Goal: Task Accomplishment & Management: Use online tool/utility

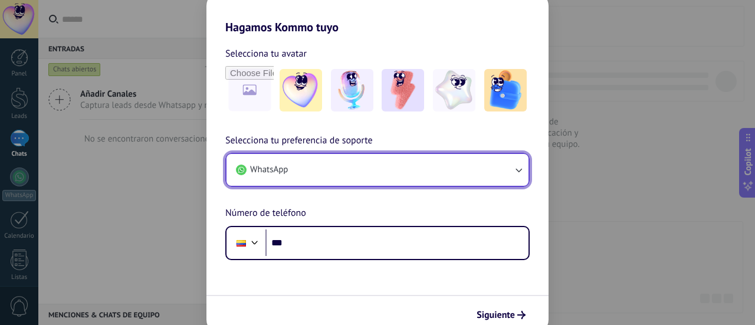
click at [308, 171] on button "WhatsApp" at bounding box center [378, 170] width 302 height 32
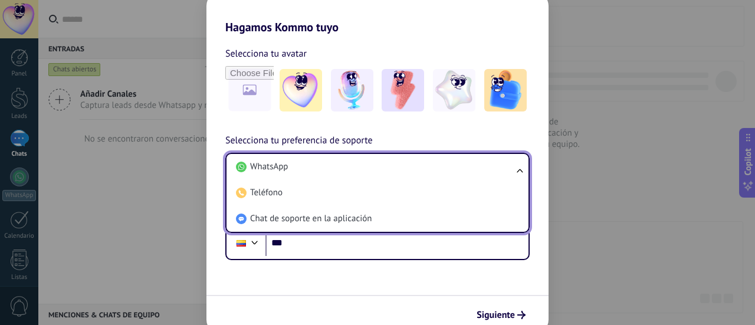
click at [308, 171] on li "WhatsApp" at bounding box center [375, 167] width 288 height 26
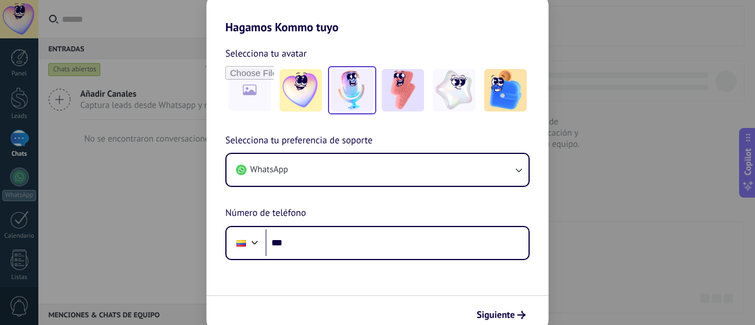
click at [355, 100] on img at bounding box center [352, 90] width 42 height 42
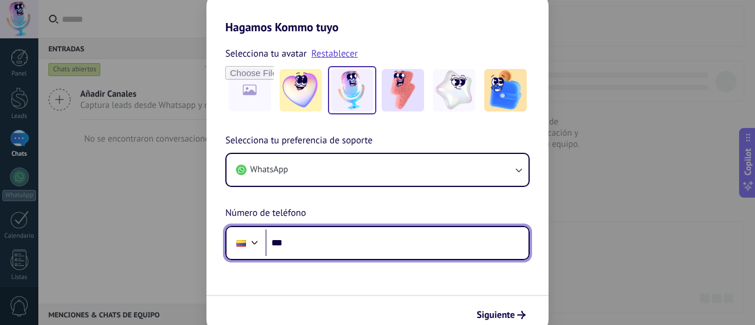
click at [318, 239] on input "***" at bounding box center [397, 243] width 263 height 27
type input "**********"
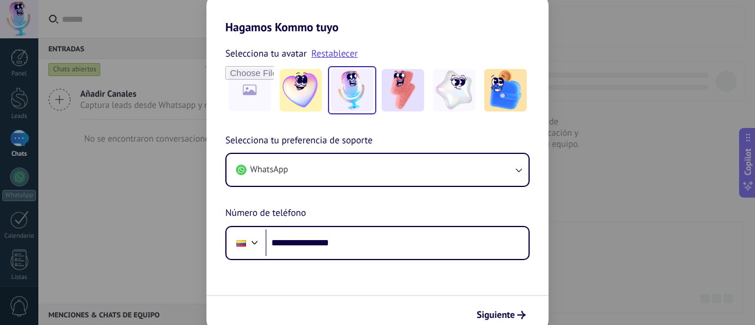
click at [358, 287] on form "**********" at bounding box center [378, 184] width 342 height 300
click at [499, 311] on span "Siguiente" at bounding box center [496, 315] width 38 height 8
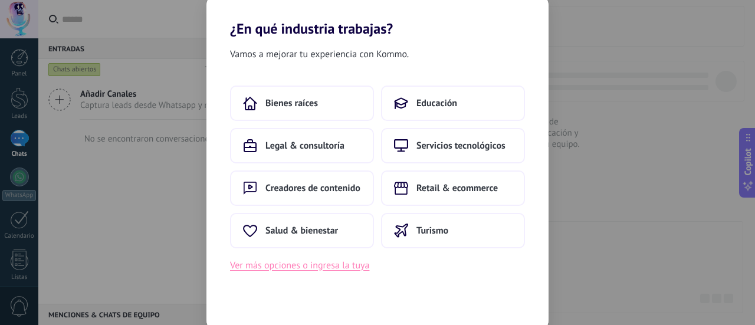
click at [294, 267] on button "Ver más opciones o ingresa la tuya" at bounding box center [299, 265] width 139 height 15
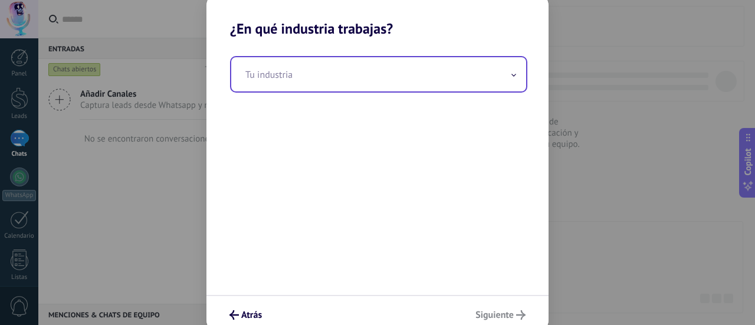
click at [359, 78] on input "text" at bounding box center [378, 74] width 295 height 34
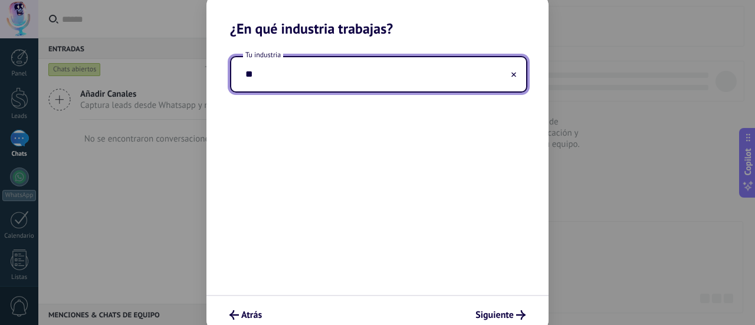
type input "*"
type input "**********"
click at [502, 307] on button "Siguiente" at bounding box center [500, 315] width 61 height 20
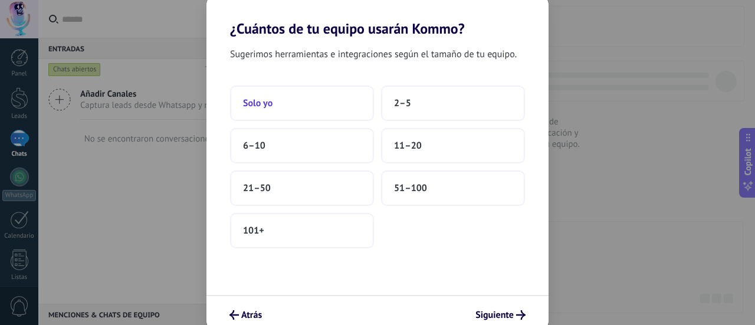
click at [303, 97] on button "Solo yo" at bounding box center [302, 103] width 144 height 35
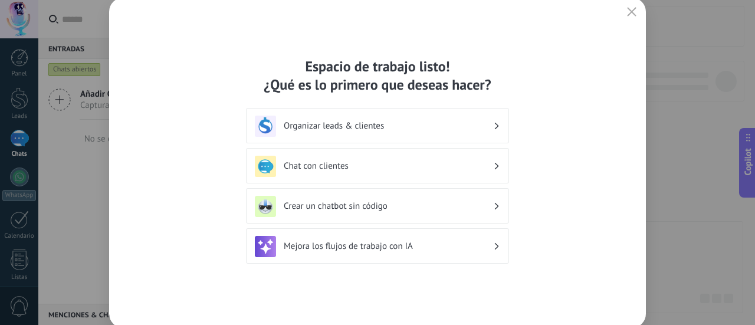
click at [333, 167] on h3 "Chat con clientes" at bounding box center [388, 165] width 209 height 11
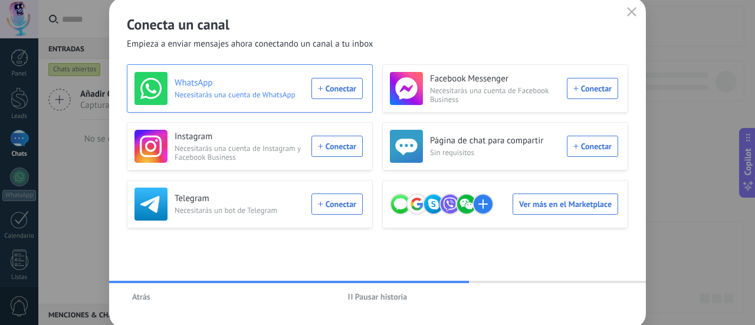
click at [346, 89] on div "WhatsApp Necesitarás una cuenta de WhatsApp Conectar" at bounding box center [249, 88] width 228 height 33
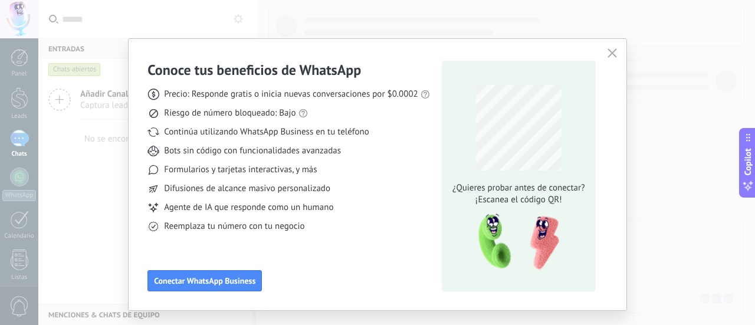
click at [345, 96] on span "Precio: Responde gratis o inicia nuevas conversaciones por $0.0002" at bounding box center [291, 95] width 254 height 12
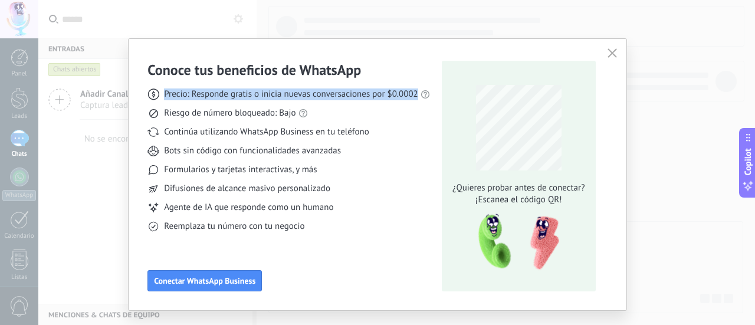
click at [345, 96] on span "Precio: Responde gratis o inicia nuevas conversaciones por $0.0002" at bounding box center [291, 95] width 254 height 12
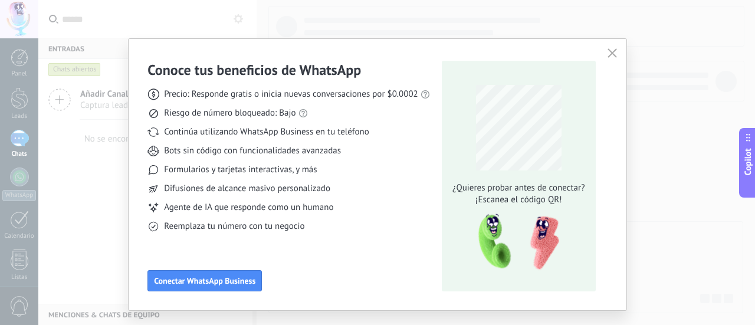
click at [345, 96] on span "Precio: Responde gratis o inicia nuevas conversaciones por $0.0002" at bounding box center [291, 95] width 254 height 12
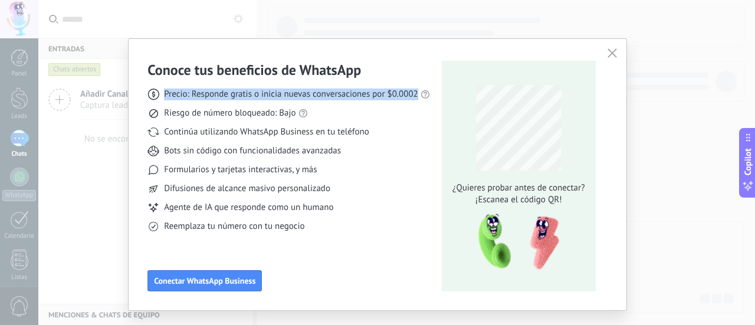
click at [345, 96] on span "Precio: Responde gratis o inicia nuevas conversaciones por $0.0002" at bounding box center [291, 95] width 254 height 12
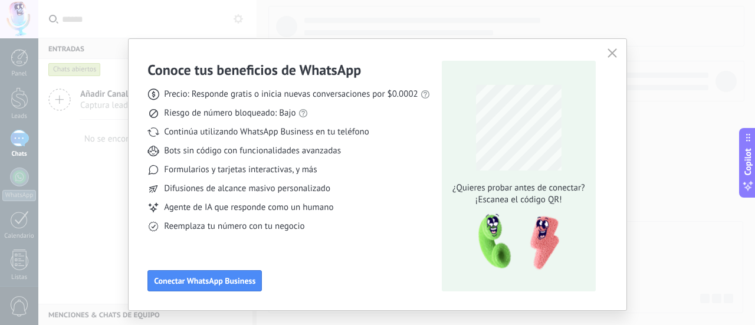
click at [228, 112] on span "Riesgo de número bloqueado: Bajo" at bounding box center [230, 113] width 132 height 12
click at [289, 131] on span "Continúa utilizando WhatsApp Business en tu teléfono" at bounding box center [266, 132] width 205 height 12
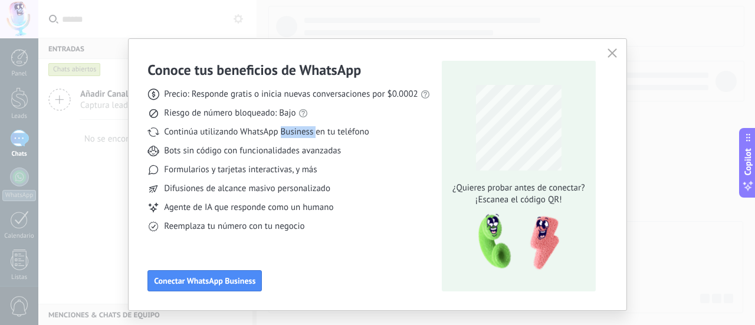
click at [289, 131] on span "Continúa utilizando WhatsApp Business en tu teléfono" at bounding box center [266, 132] width 205 height 12
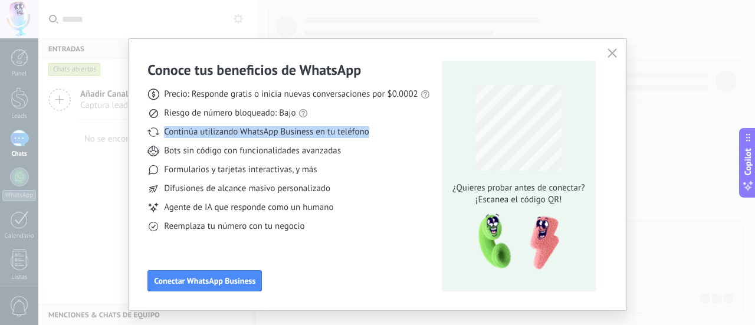
click at [289, 131] on span "Continúa utilizando WhatsApp Business en tu teléfono" at bounding box center [266, 132] width 205 height 12
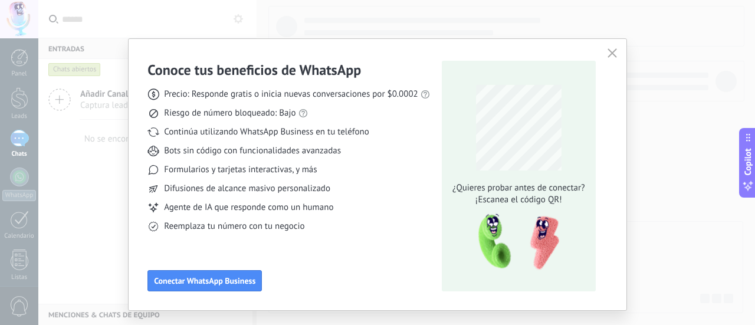
click at [267, 154] on span "Bots sin código con funcionalidades avanzadas" at bounding box center [252, 151] width 177 height 12
click at [269, 163] on div "Precio: Responde gratis o inicia nuevas conversaciones por $0.0002 Riesgo de nú…" at bounding box center [289, 155] width 283 height 153
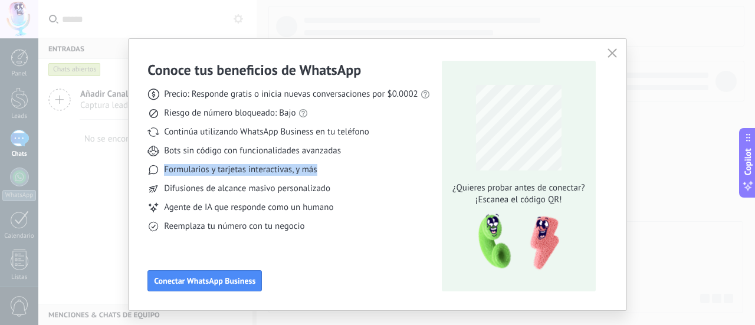
click at [269, 163] on div "Precio: Responde gratis o inicia nuevas conversaciones por $0.0002 Riesgo de nú…" at bounding box center [289, 155] width 283 height 153
click at [265, 192] on span "Difusiones de alcance masivo personalizado" at bounding box center [247, 189] width 166 height 12
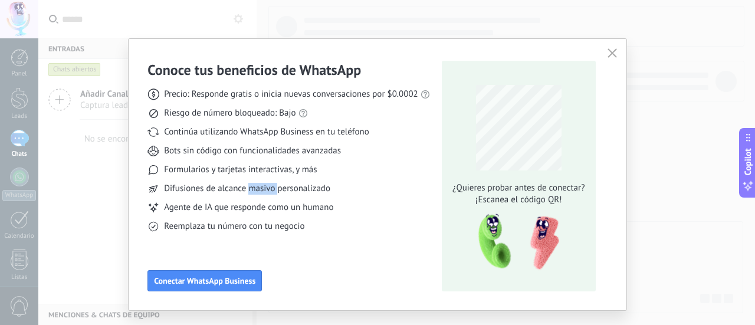
click at [265, 192] on span "Difusiones de alcance masivo personalizado" at bounding box center [247, 189] width 166 height 12
click at [254, 225] on span "Reemplaza tu número con tu negocio" at bounding box center [234, 227] width 140 height 12
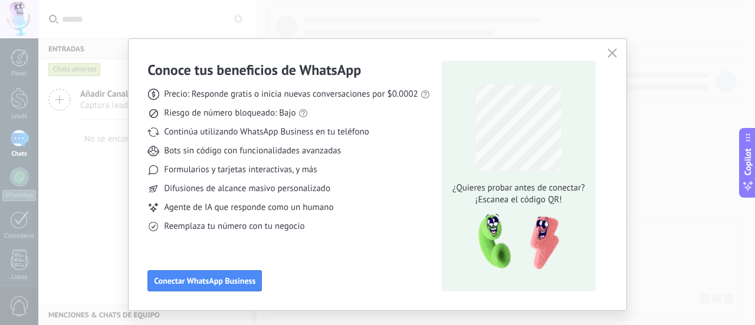
click at [254, 225] on span "Reemplaza tu número con tu negocio" at bounding box center [234, 227] width 140 height 12
click at [245, 283] on span "Conectar WhatsApp Business" at bounding box center [204, 281] width 101 height 8
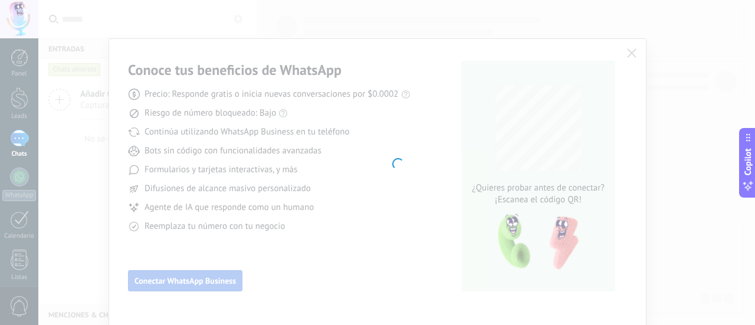
click at [245, 283] on div at bounding box center [396, 162] width 717 height 325
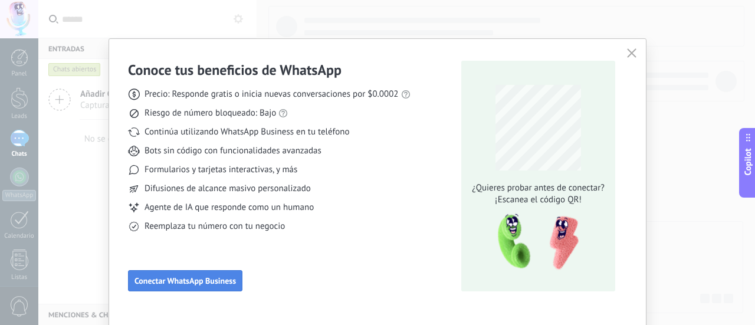
click at [199, 284] on span "Conectar WhatsApp Business" at bounding box center [185, 281] width 101 height 8
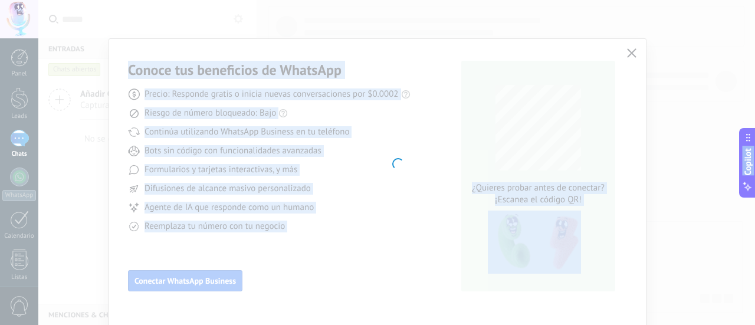
drag, startPoint x: 755, startPoint y: 86, endPoint x: 755, endPoint y: 135, distance: 49.0
click at [755, 135] on body ".abccls-1,.abccls-2{fill-rule:evenodd}.abccls-2{fill:#fff} .abfcls-1{fill:none}…" at bounding box center [377, 162] width 755 height 325
click at [478, 146] on div at bounding box center [396, 162] width 717 height 325
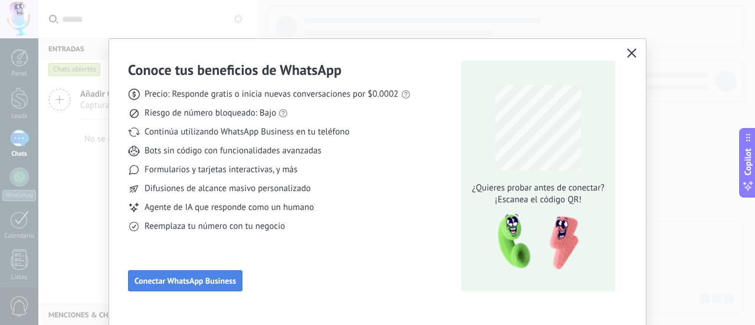
click at [176, 280] on span "Conectar WhatsApp Business" at bounding box center [185, 281] width 101 height 8
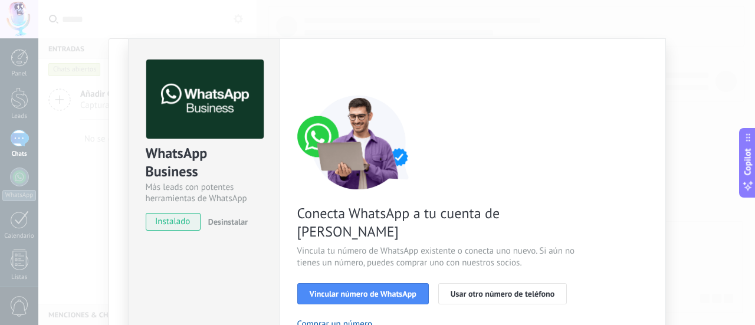
click at [350, 207] on span "Conecta WhatsApp a tu cuenta de [PERSON_NAME]" at bounding box center [437, 222] width 281 height 37
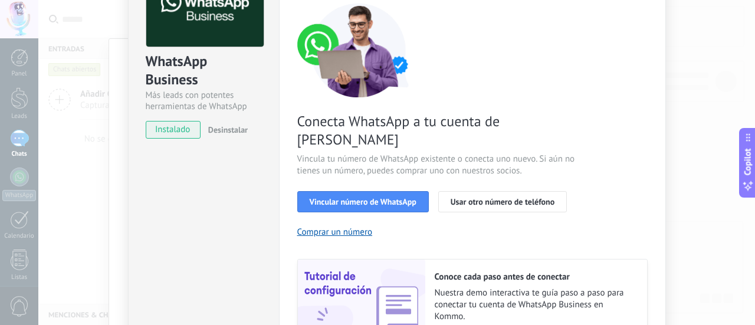
scroll to position [94, 0]
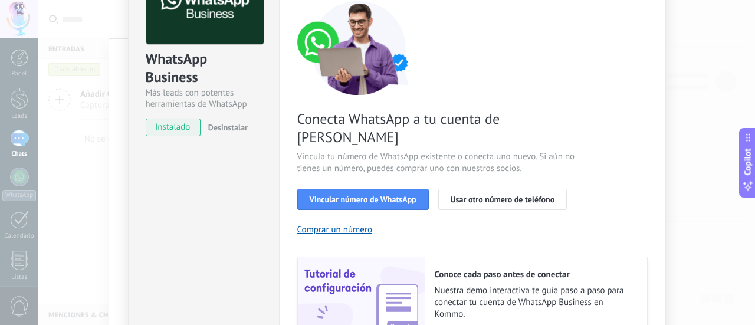
click at [401, 151] on span "Vincula tu número de WhatsApp existente o conecta uno nuevo. Si aún no tienes u…" at bounding box center [437, 163] width 281 height 24
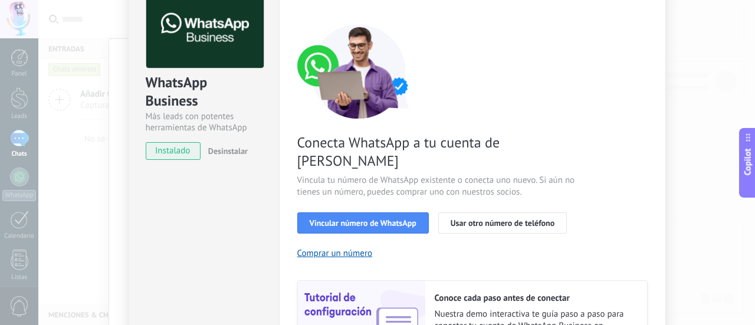
scroll to position [47, 0]
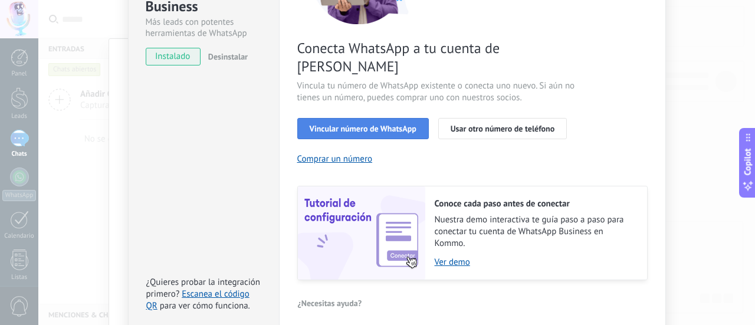
click at [394, 118] on button "Vincular número de WhatsApp" at bounding box center [363, 128] width 132 height 21
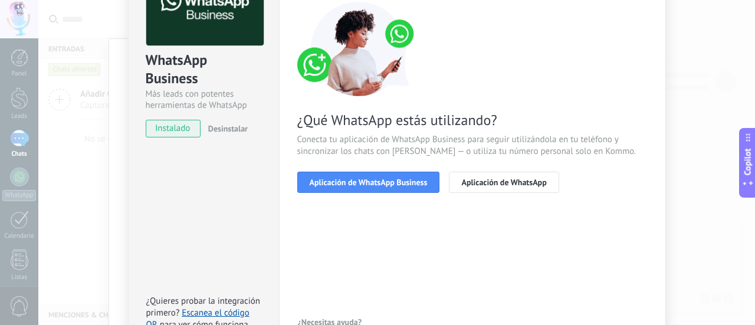
scroll to position [117, 0]
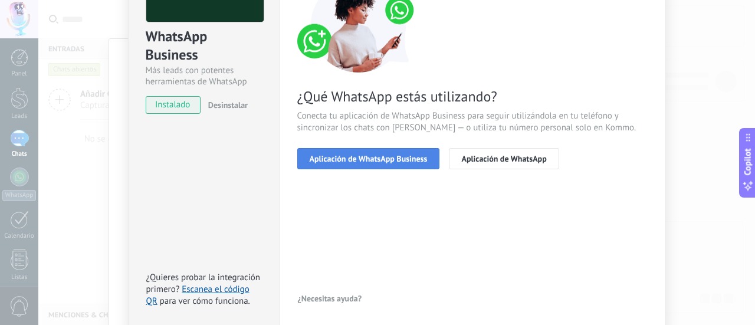
click at [380, 155] on span "Aplicación de WhatsApp Business" at bounding box center [369, 159] width 118 height 8
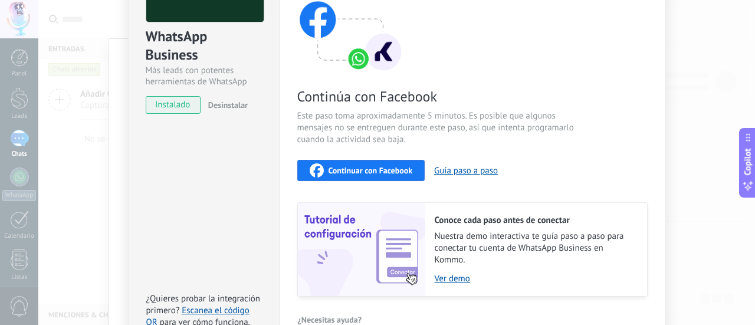
click at [421, 137] on span "Este paso toma aproximadamente 5 minutos. Es posible que algunos mensajes no se…" at bounding box center [437, 127] width 281 height 35
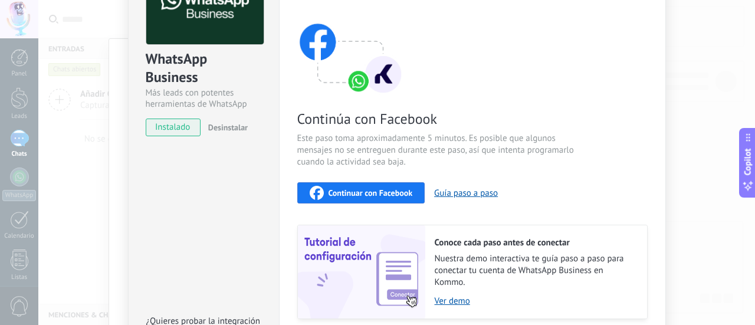
scroll to position [118, 0]
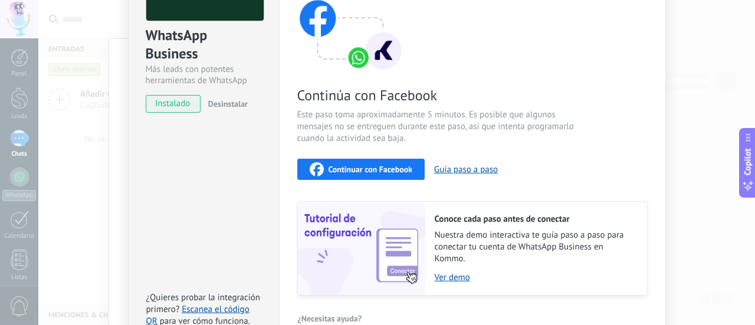
click at [387, 171] on span "Continuar con Facebook" at bounding box center [371, 169] width 84 height 8
click at [566, 187] on div "Continúa con Facebook Este paso toma aproximadamente 5 minutos. Es posible que …" at bounding box center [472, 136] width 350 height 319
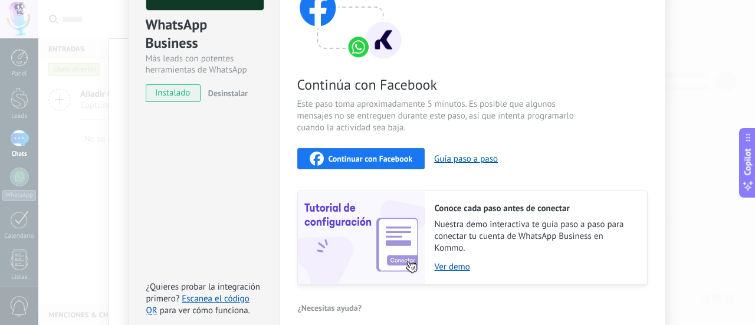
scroll to position [142, 0]
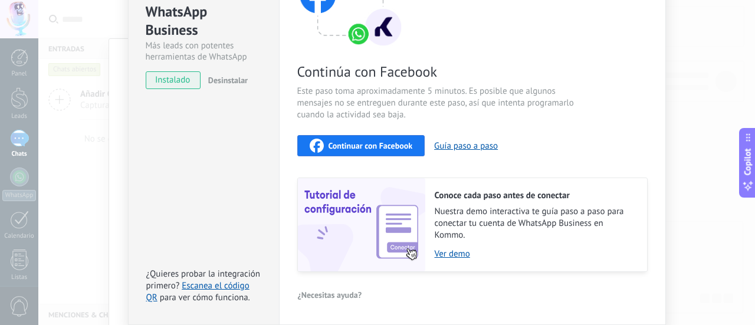
click at [176, 84] on span "instalado" at bounding box center [173, 80] width 54 height 18
click at [392, 142] on span "Continuar con Facebook" at bounding box center [371, 146] width 84 height 8
drag, startPoint x: 755, startPoint y: 120, endPoint x: 755, endPoint y: 84, distance: 36.6
click at [755, 84] on div "WhatsApp Business Más leads con potentes herramientas de WhatsApp instalado Des…" at bounding box center [396, 162] width 717 height 325
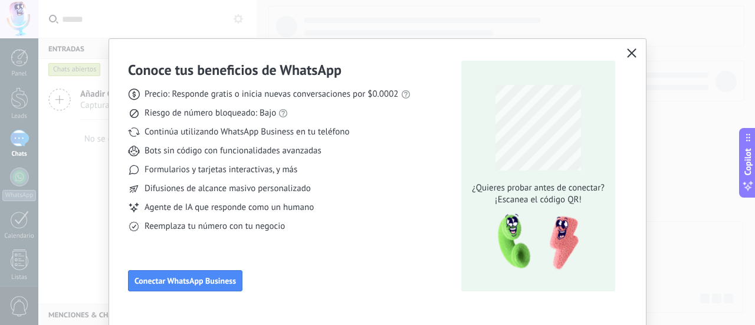
click at [636, 49] on button "button" at bounding box center [631, 53] width 15 height 17
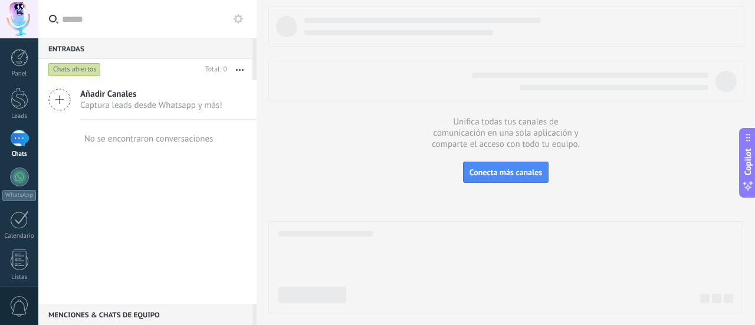
scroll to position [165, 0]
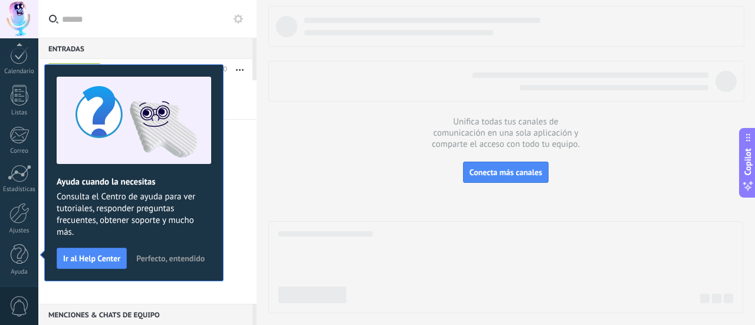
click at [283, 212] on div at bounding box center [505, 159] width 475 height 307
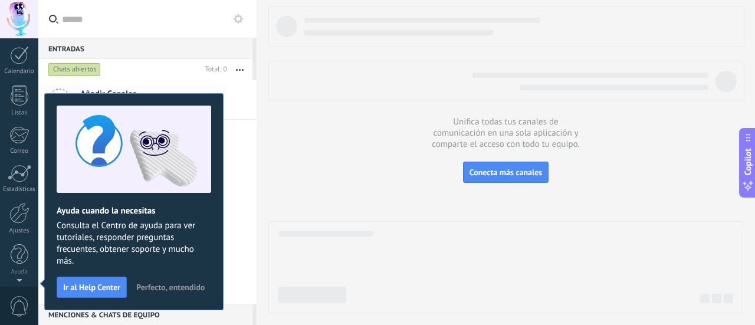
scroll to position [0, 0]
click at [240, 257] on div "Añadir Canales Captura leads desde Whatsapp y más! No se encontraron conversaci…" at bounding box center [147, 192] width 218 height 224
click at [36, 183] on link "WhatsApp" at bounding box center [19, 185] width 38 height 34
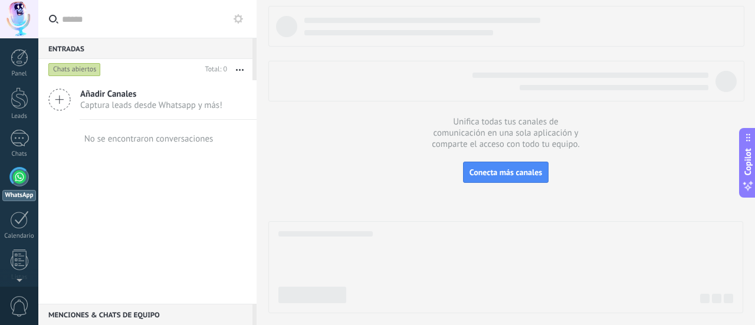
scroll to position [34, 0]
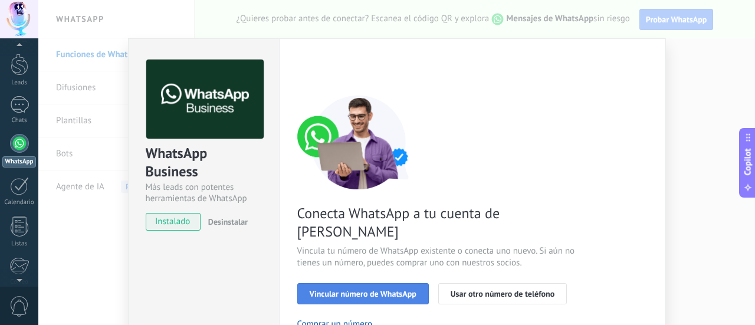
click at [405, 290] on span "Vincular número de WhatsApp" at bounding box center [363, 294] width 107 height 8
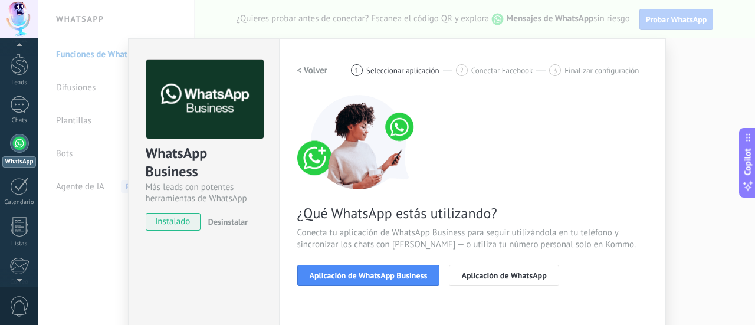
click at [405, 275] on span "Aplicación de WhatsApp Business" at bounding box center [369, 275] width 118 height 8
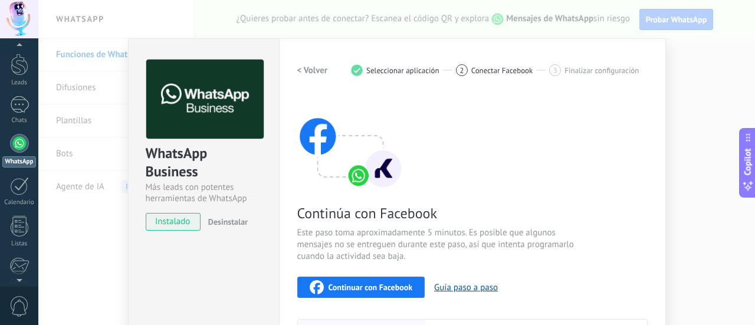
click at [399, 284] on span "Continuar con Facebook" at bounding box center [371, 287] width 84 height 8
click at [454, 93] on div "< Volver 1 Seleccionar aplicación 2 Conectar Facebook 3 Finalizar configuración…" at bounding box center [472, 237] width 350 height 354
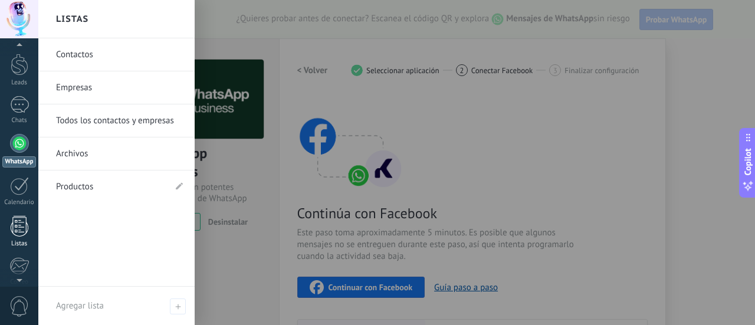
click at [21, 234] on div at bounding box center [20, 226] width 18 height 21
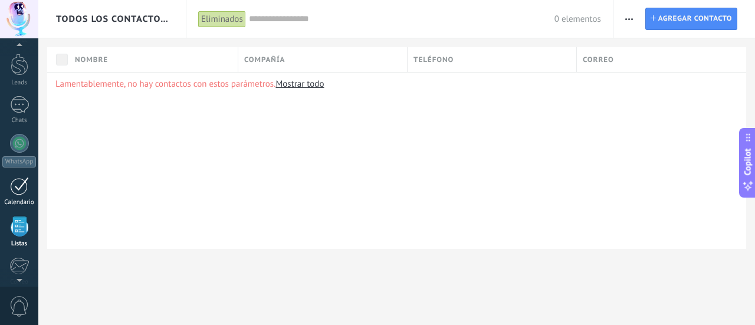
click at [24, 199] on div "Calendario" at bounding box center [19, 203] width 34 height 8
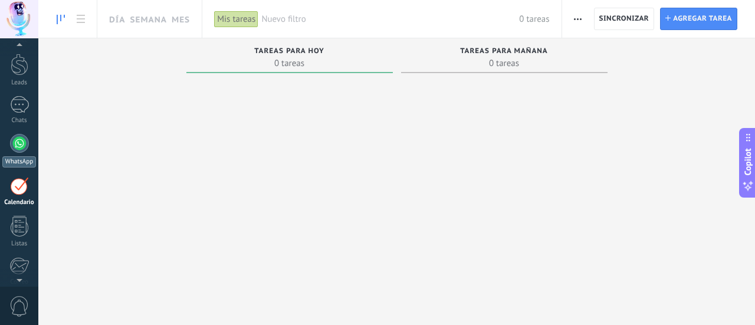
click at [21, 156] on div "WhatsApp" at bounding box center [19, 161] width 34 height 11
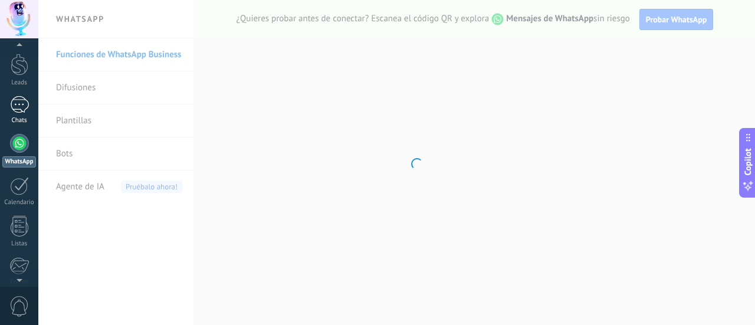
click at [19, 110] on div at bounding box center [19, 104] width 19 height 17
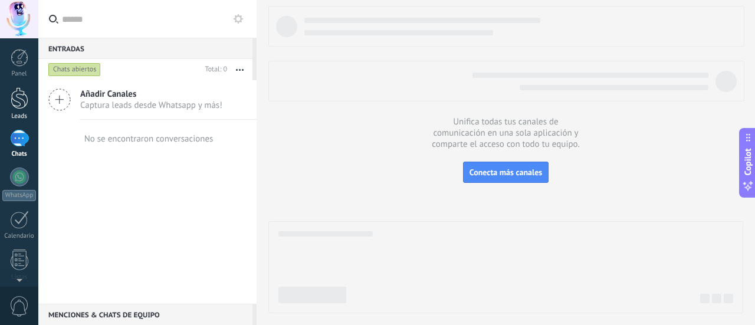
click at [18, 103] on div at bounding box center [20, 98] width 18 height 22
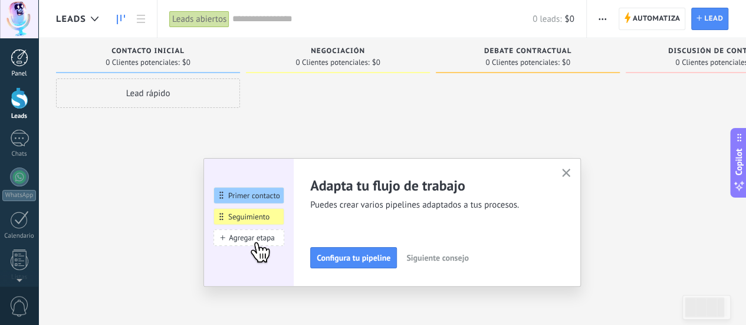
click at [21, 74] on div "Panel" at bounding box center [19, 74] width 34 height 8
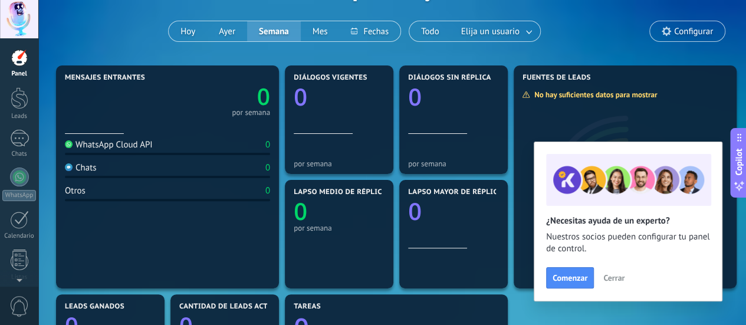
scroll to position [81, 0]
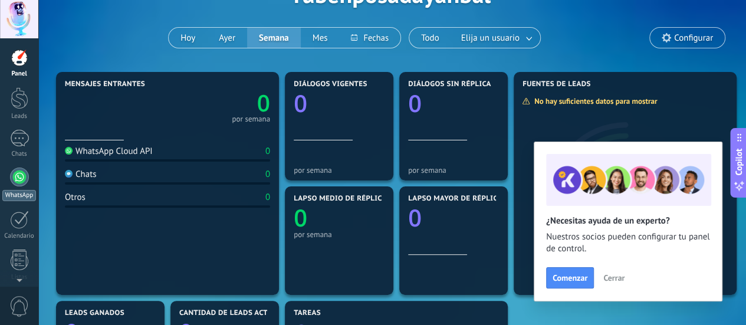
click at [12, 182] on div at bounding box center [19, 177] width 19 height 19
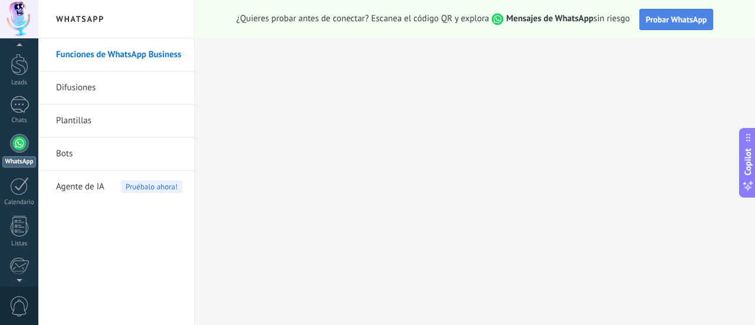
click at [683, 15] on span "Probar WhatsApp" at bounding box center [676, 19] width 61 height 11
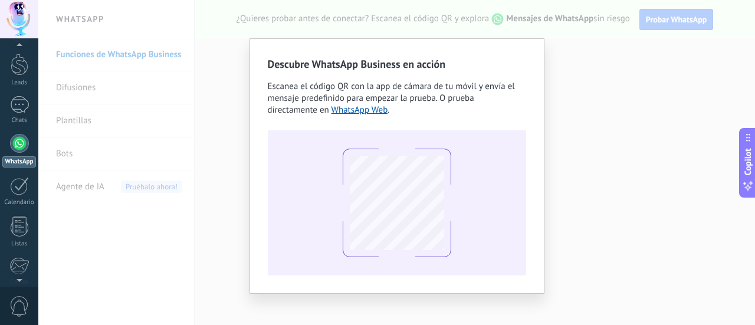
click at [755, 86] on div "Descubre WhatsApp Business en acción Escanea el código QR con la app [PERSON_NA…" at bounding box center [396, 162] width 717 height 325
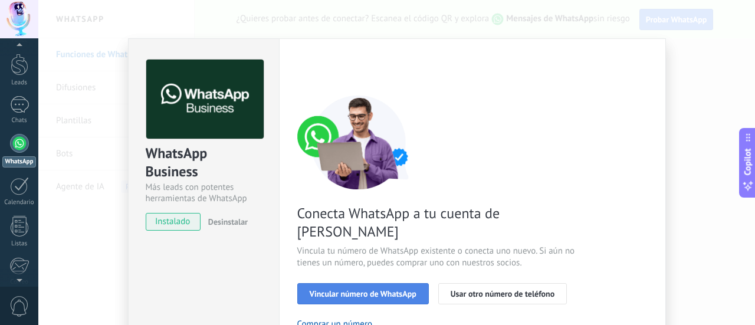
click at [354, 290] on span "Vincular número de WhatsApp" at bounding box center [363, 294] width 107 height 8
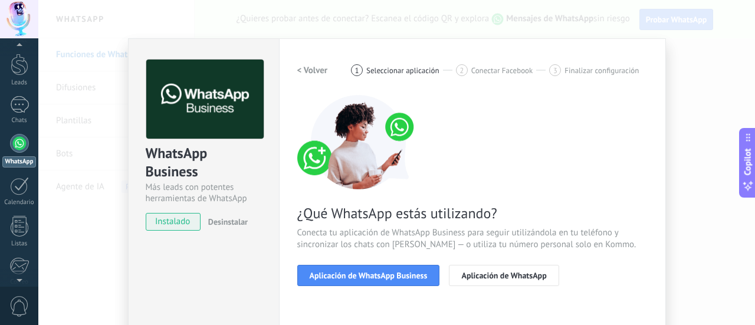
click at [354, 279] on span "Aplicación de WhatsApp Business" at bounding box center [369, 275] width 118 height 8
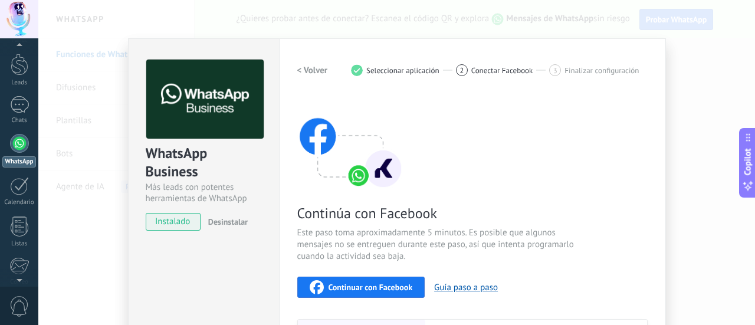
click at [354, 279] on button "Continuar con Facebook" at bounding box center [361, 287] width 128 height 21
click at [317, 149] on img at bounding box center [350, 142] width 106 height 94
drag, startPoint x: 170, startPoint y: 221, endPoint x: 217, endPoint y: 219, distance: 47.2
click at [217, 219] on div "instalado Desinstalar" at bounding box center [204, 222] width 116 height 18
click at [217, 219] on span "Desinstalar" at bounding box center [228, 222] width 40 height 11
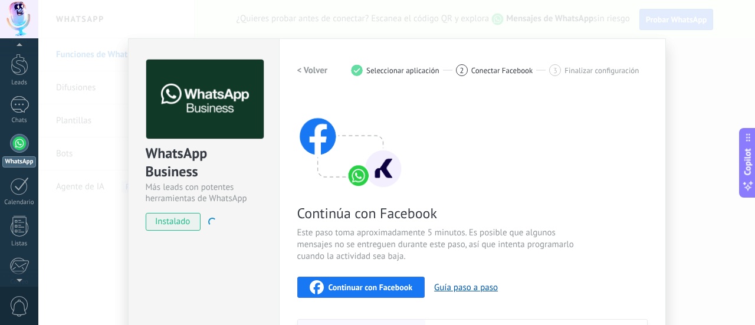
click at [191, 229] on span "instalado" at bounding box center [173, 222] width 54 height 18
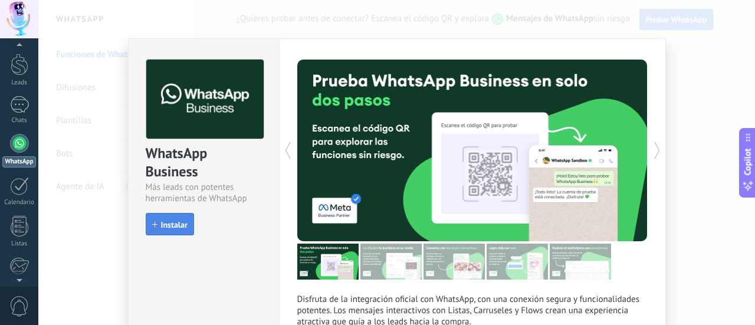
click at [165, 232] on button "Instalar" at bounding box center [170, 224] width 48 height 22
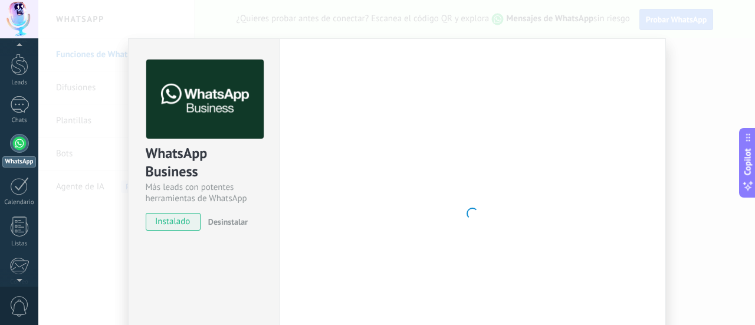
click at [712, 122] on div "WhatsApp Business Más leads con potentes herramientas de WhatsApp instalado Des…" at bounding box center [396, 162] width 717 height 325
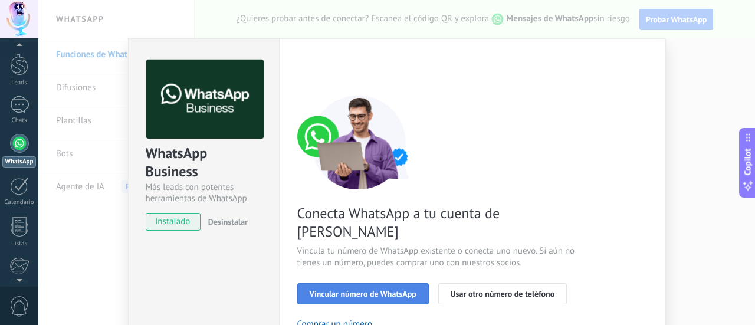
click at [368, 290] on span "Vincular número de WhatsApp" at bounding box center [363, 294] width 107 height 8
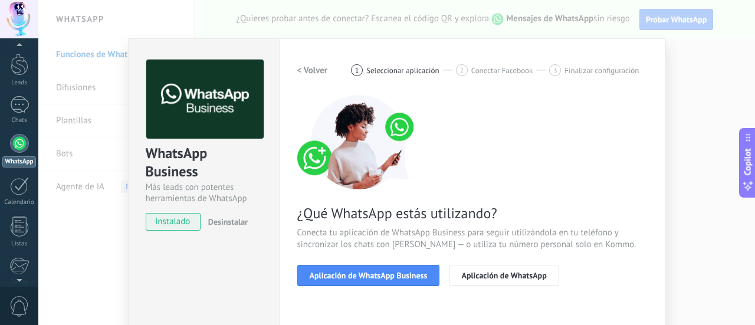
click at [710, 119] on div "WhatsApp Business Más leads con potentes herramientas de WhatsApp instalado Des…" at bounding box center [396, 162] width 717 height 325
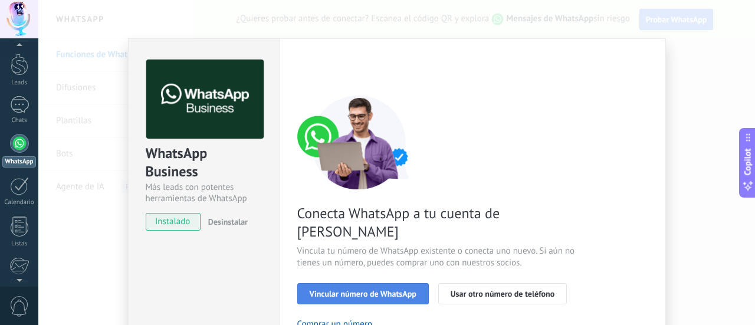
click at [368, 290] on span "Vincular número de WhatsApp" at bounding box center [363, 294] width 107 height 8
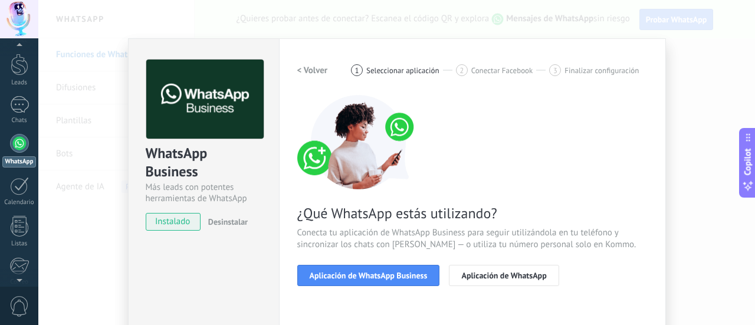
click at [368, 271] on span "Aplicación de WhatsApp Business" at bounding box center [369, 275] width 118 height 8
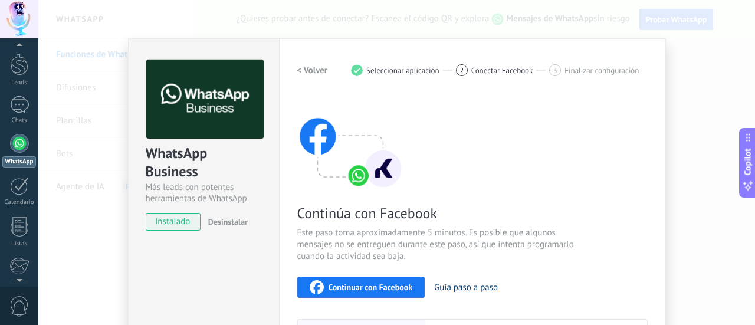
click at [473, 291] on button "Guía paso a paso" at bounding box center [466, 287] width 64 height 11
click at [378, 286] on span "Continuar con Facebook" at bounding box center [371, 287] width 84 height 8
